Goal: Browse casually: Explore the website without a specific task or goal

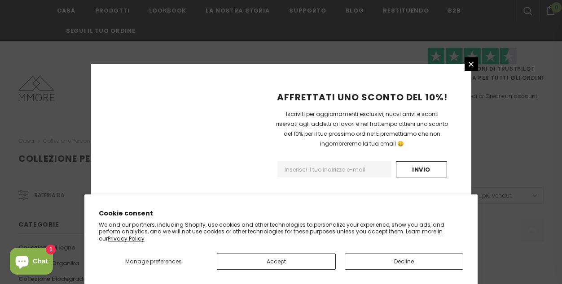
scroll to position [653, 0]
